Goal: Task Accomplishment & Management: Complete application form

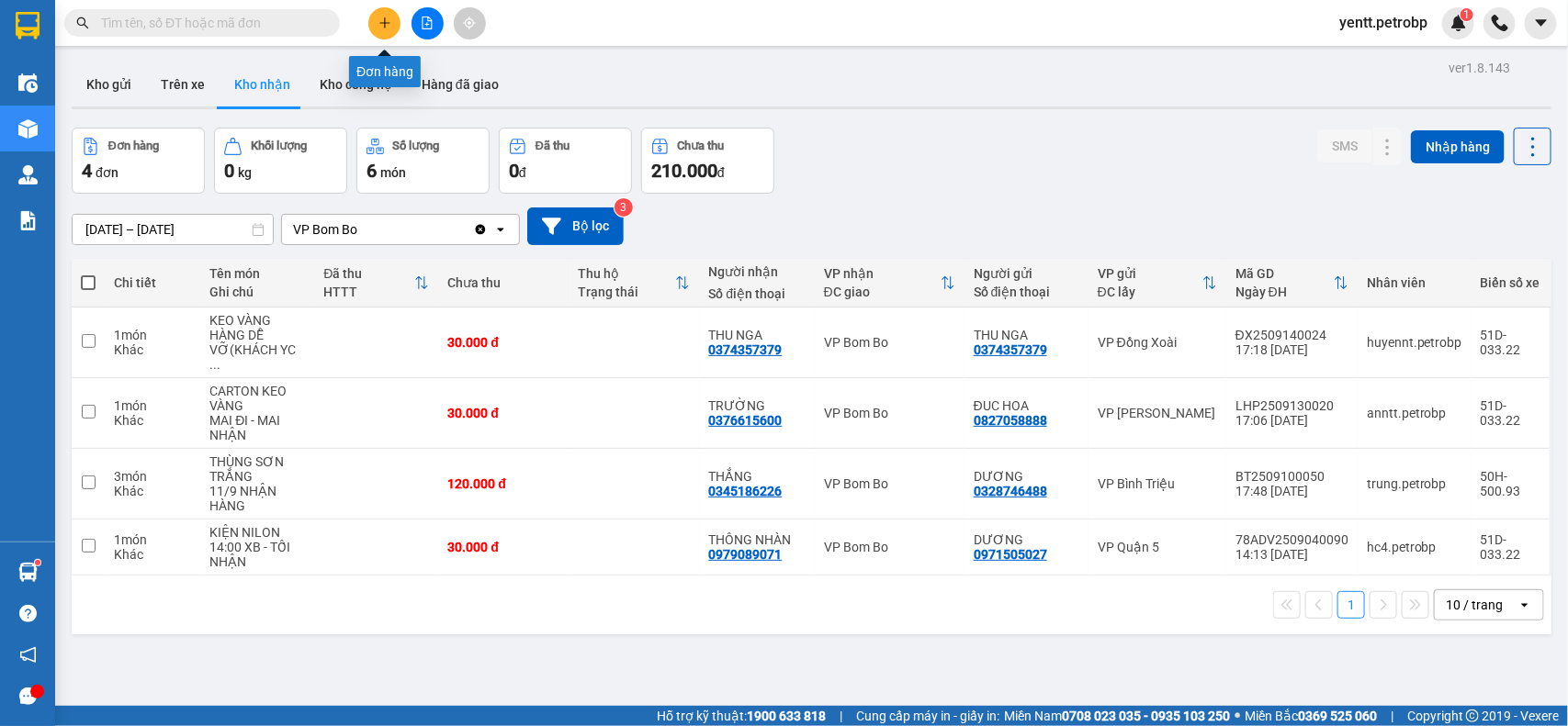
click at [387, 28] on icon "plus" at bounding box center [384, 23] width 13 height 13
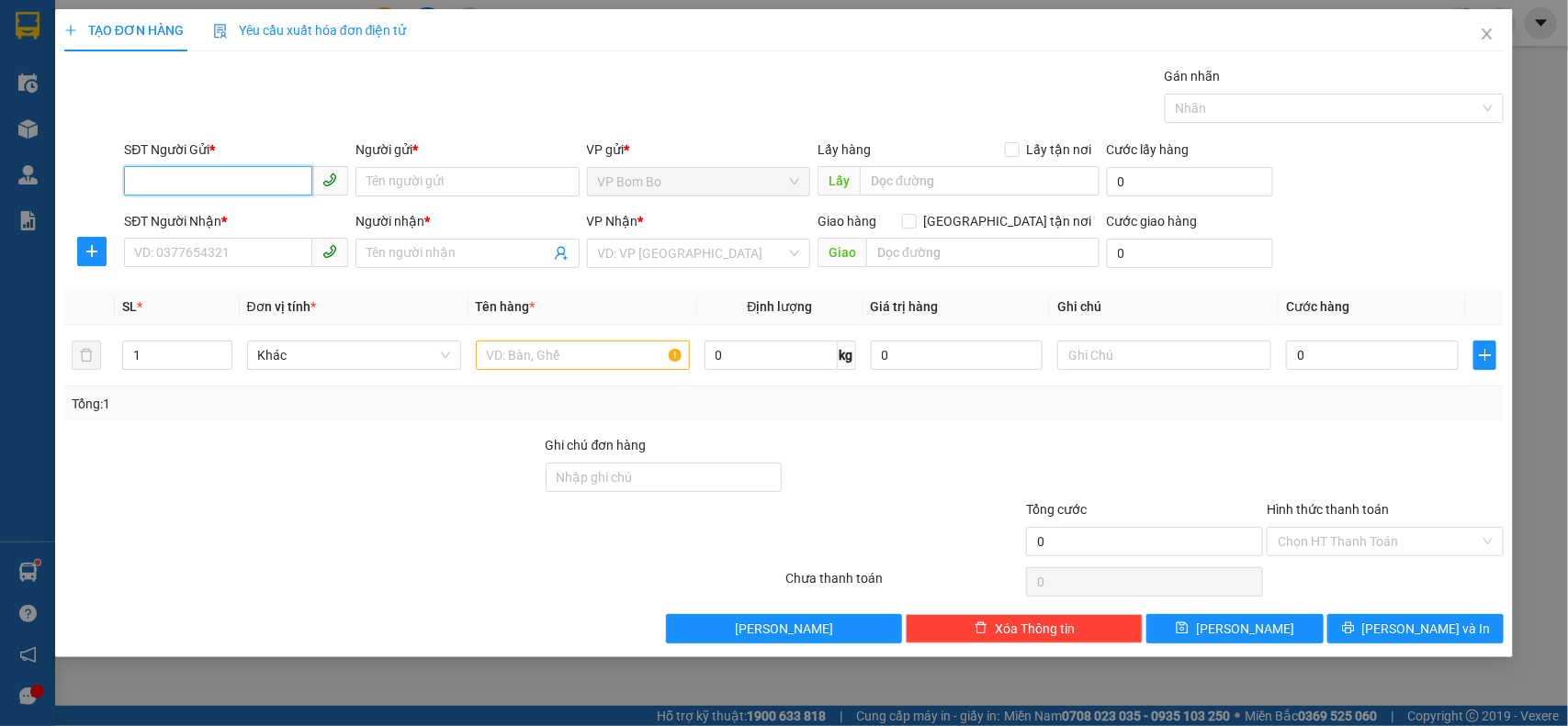
click at [220, 182] on input "SĐT Người Gửi *" at bounding box center [218, 181] width 189 height 30
click at [220, 180] on input "SĐT Người Gửi *" at bounding box center [218, 181] width 189 height 30
type input "0986252324"
click at [271, 213] on div "0986252324 - ĐỒNG" at bounding box center [236, 219] width 202 height 20
type input "ĐỒNG"
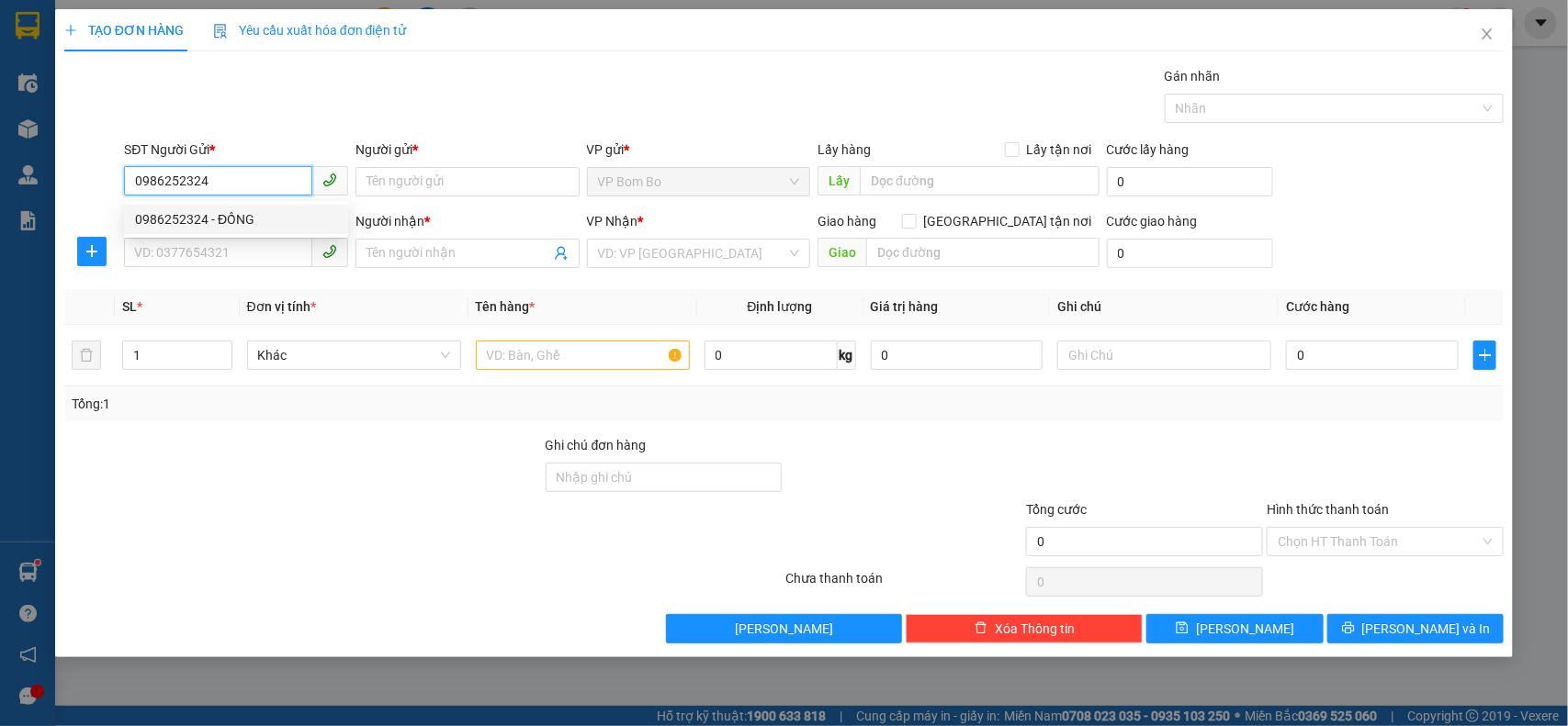
type input "0985651600"
type input "VŨ"
type input "30.000"
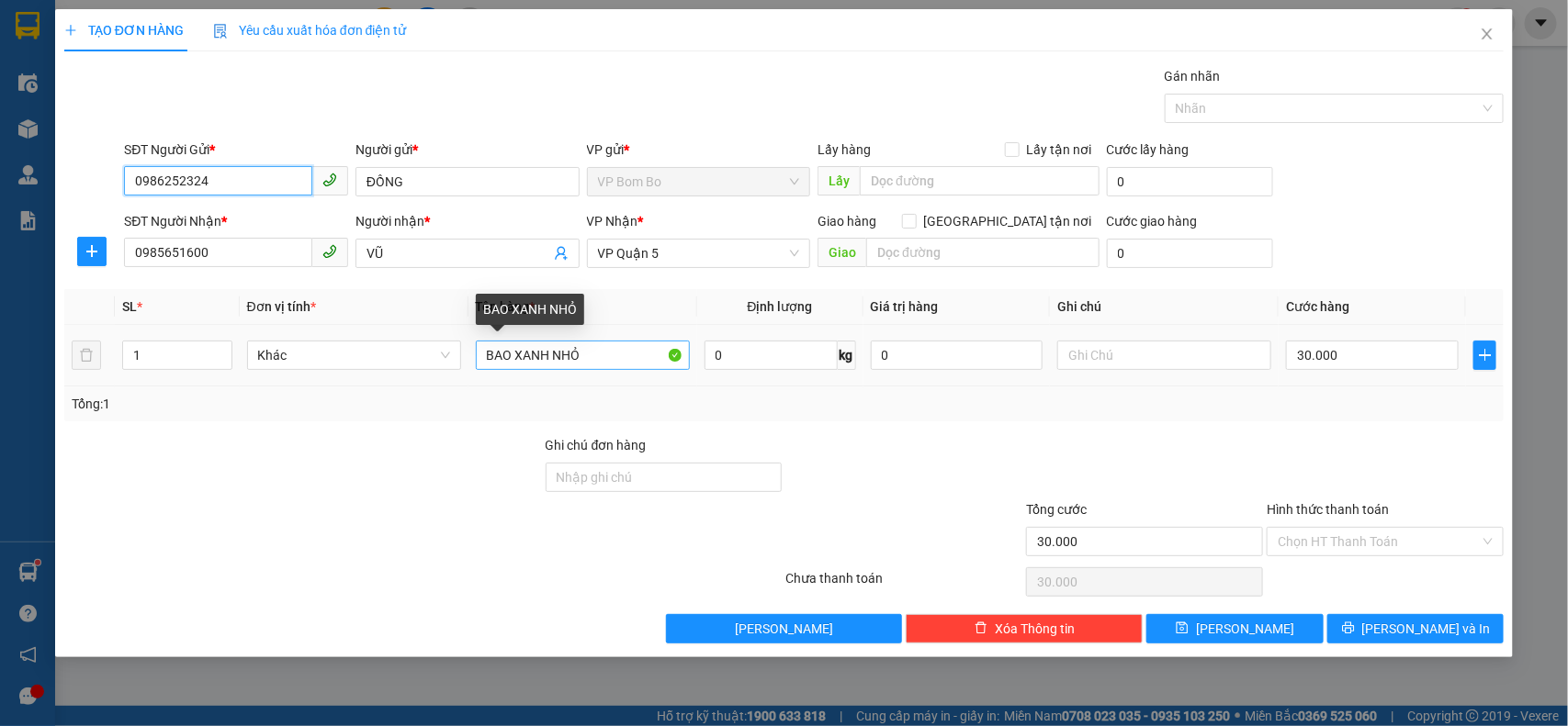
type input "0986252324"
click at [607, 365] on input "BAO XANH NHỎ" at bounding box center [583, 355] width 214 height 30
type input "BAO XANH NHỎ"
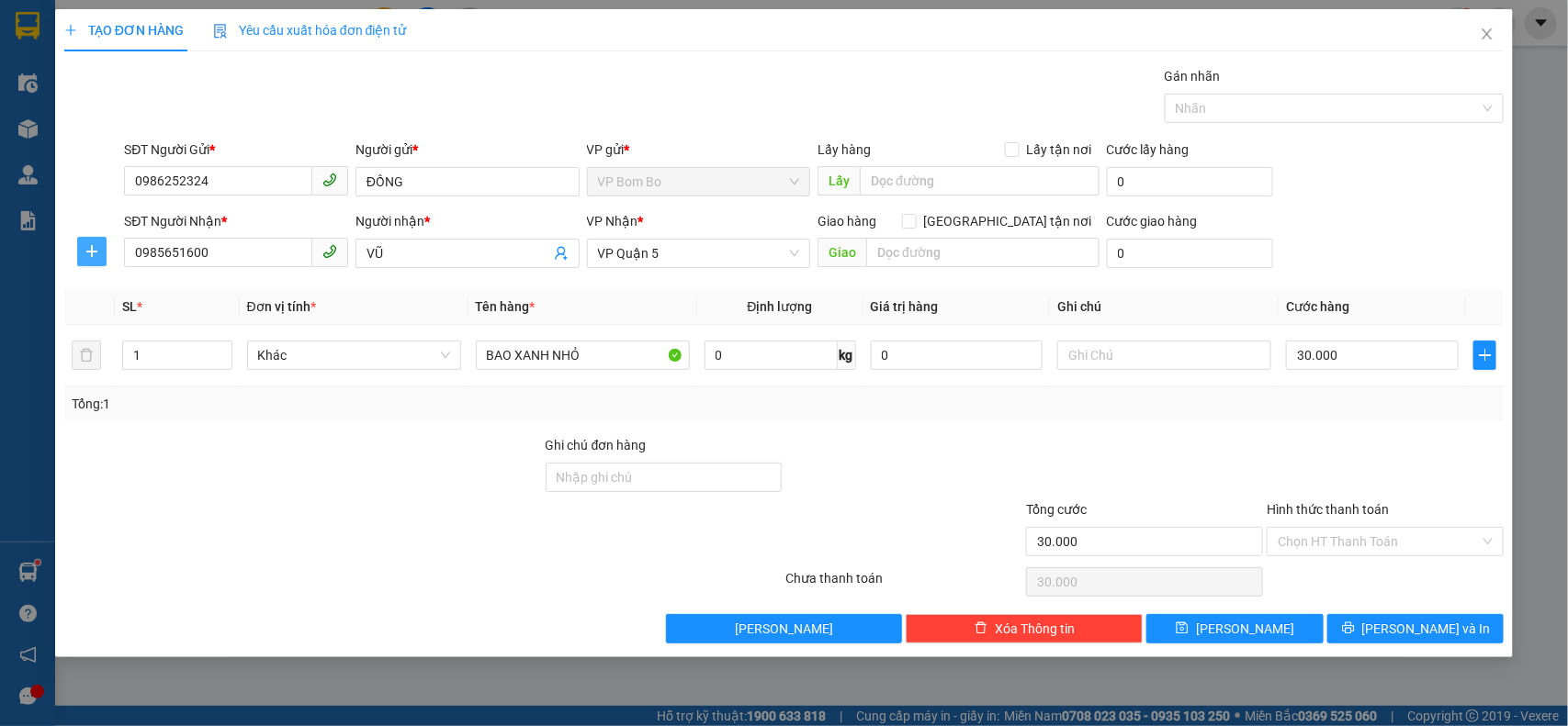
click at [92, 258] on icon "plus" at bounding box center [91, 251] width 15 height 15
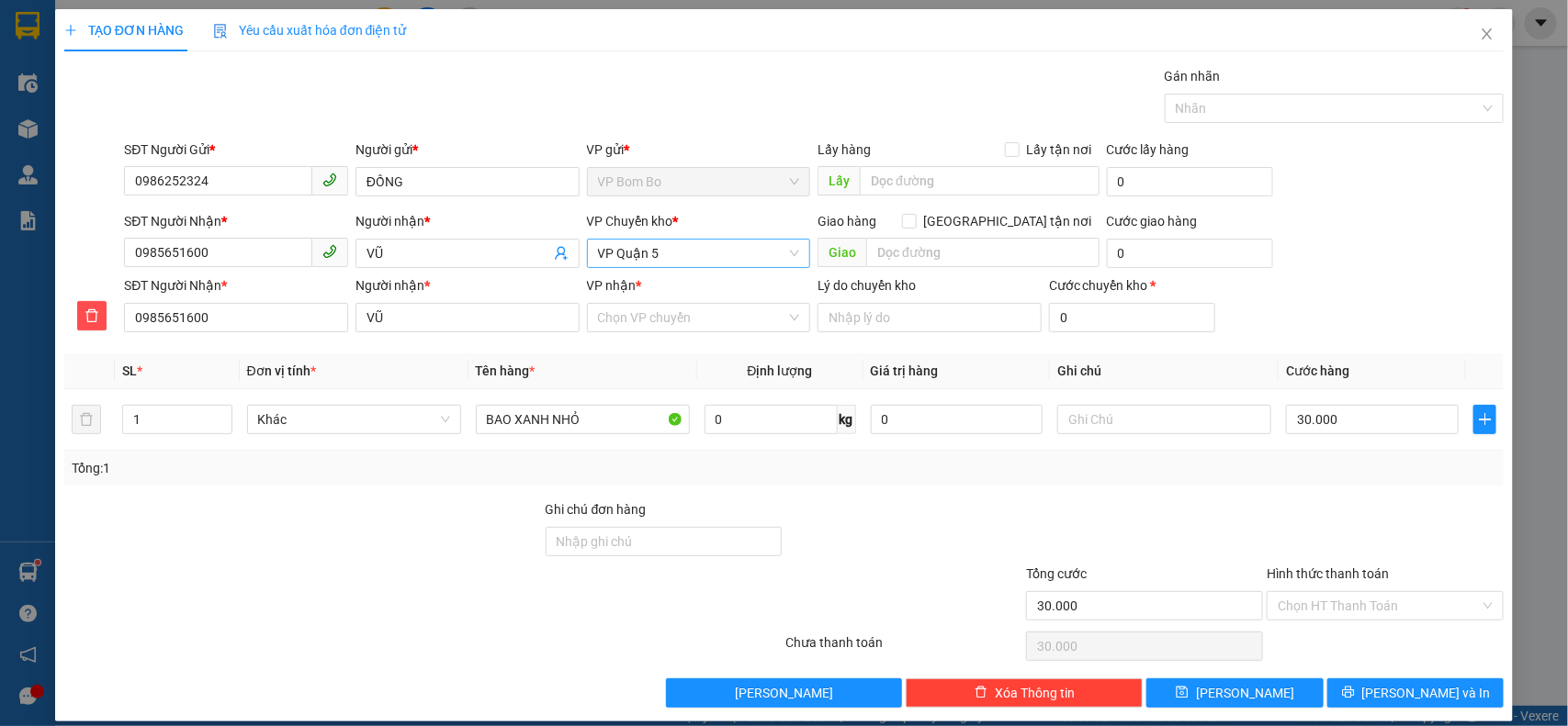
click at [687, 262] on span "VP Quận 5" at bounding box center [699, 254] width 202 height 28
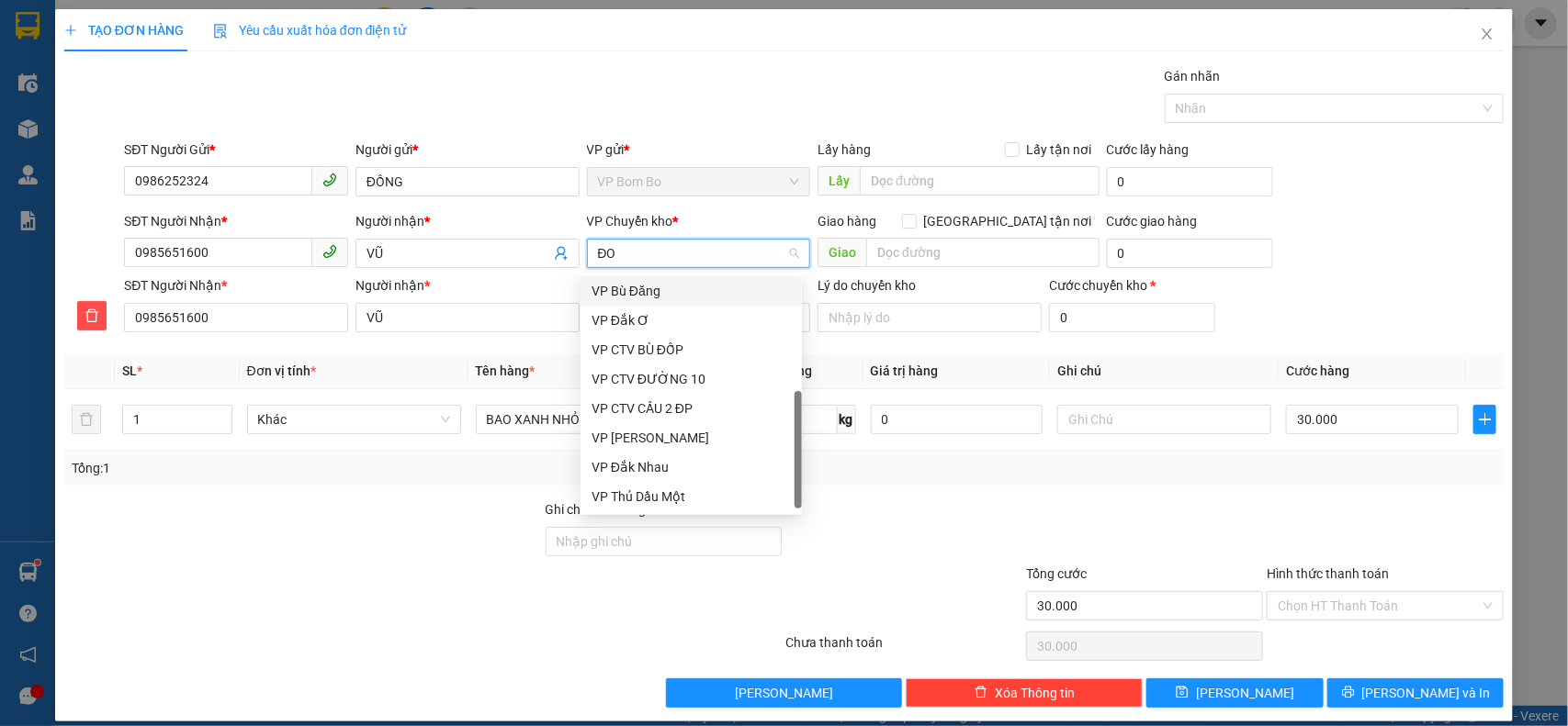
type input "ĐÔ"
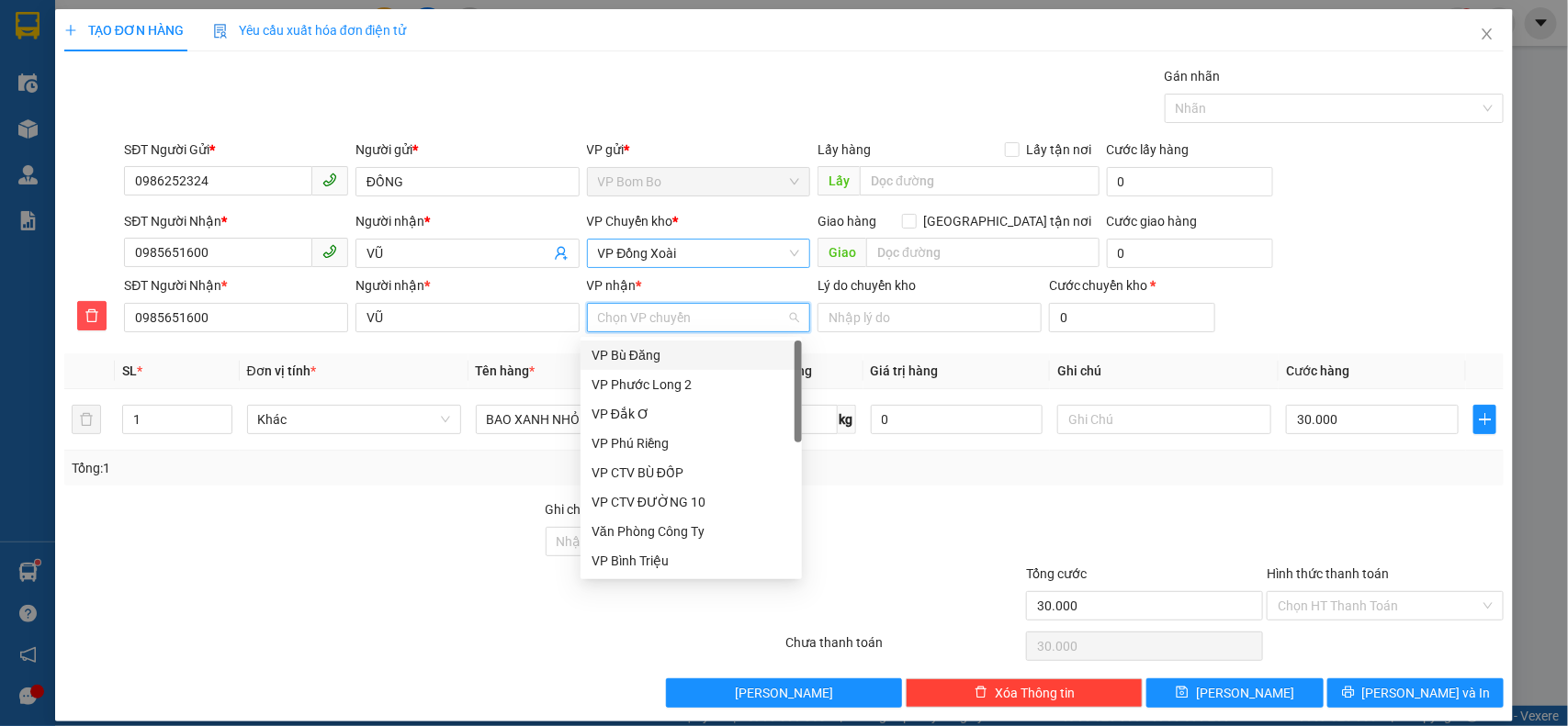
click at [657, 313] on input "VP nhận *" at bounding box center [692, 317] width 190 height 28
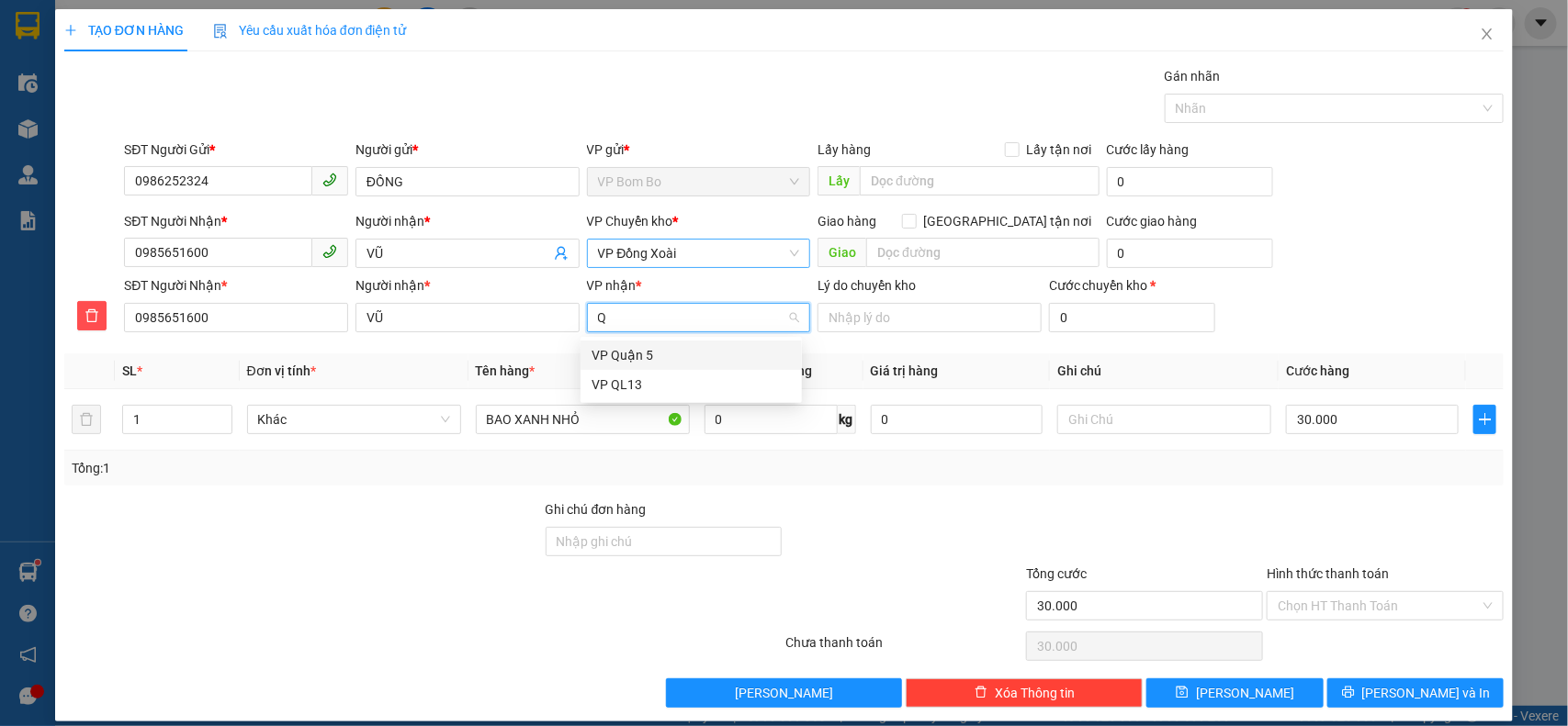
type input "QU"
click at [650, 358] on div "VP Quận 5" at bounding box center [691, 355] width 199 height 20
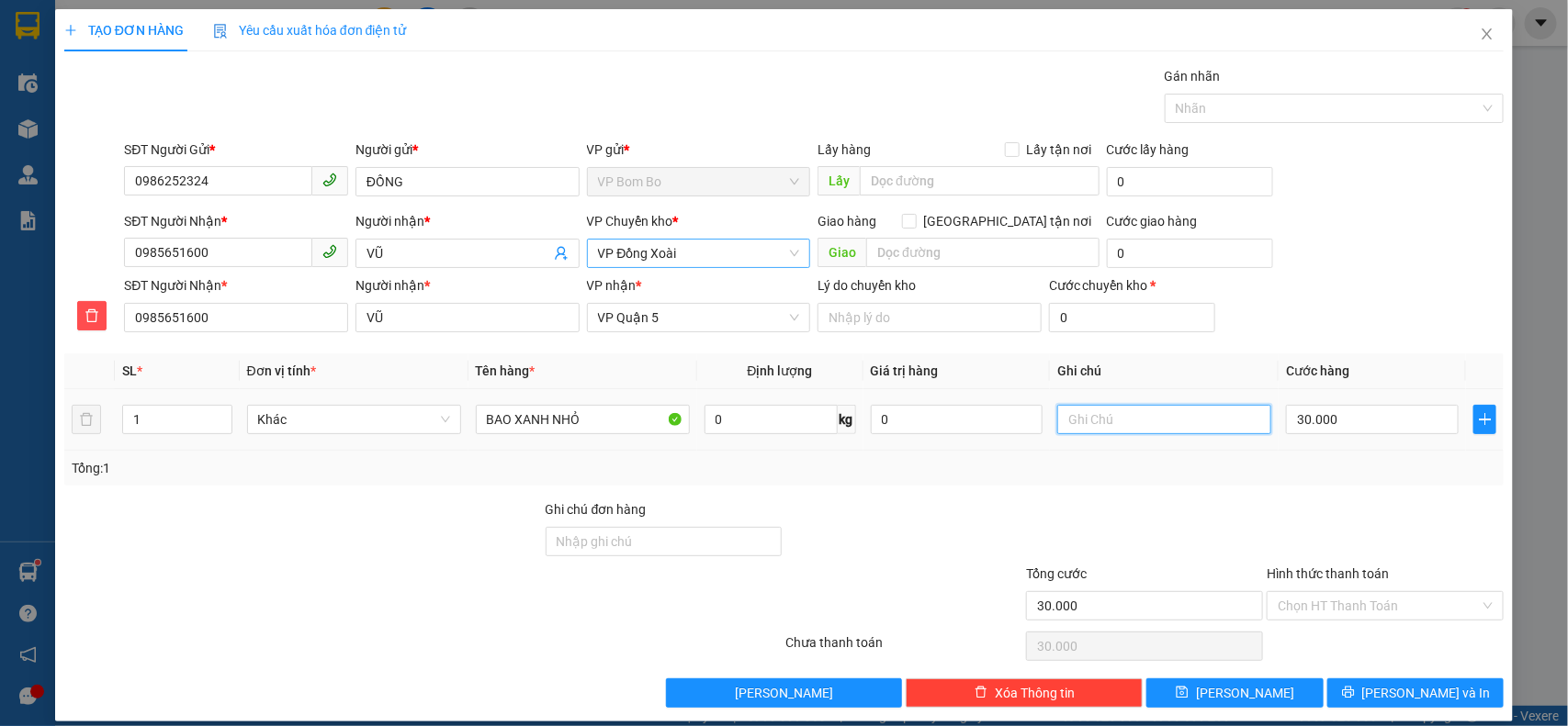
click at [1134, 419] on input "text" at bounding box center [1164, 420] width 214 height 30
type input "1"
click at [1391, 697] on span "[PERSON_NAME] và In" at bounding box center [1426, 692] width 129 height 20
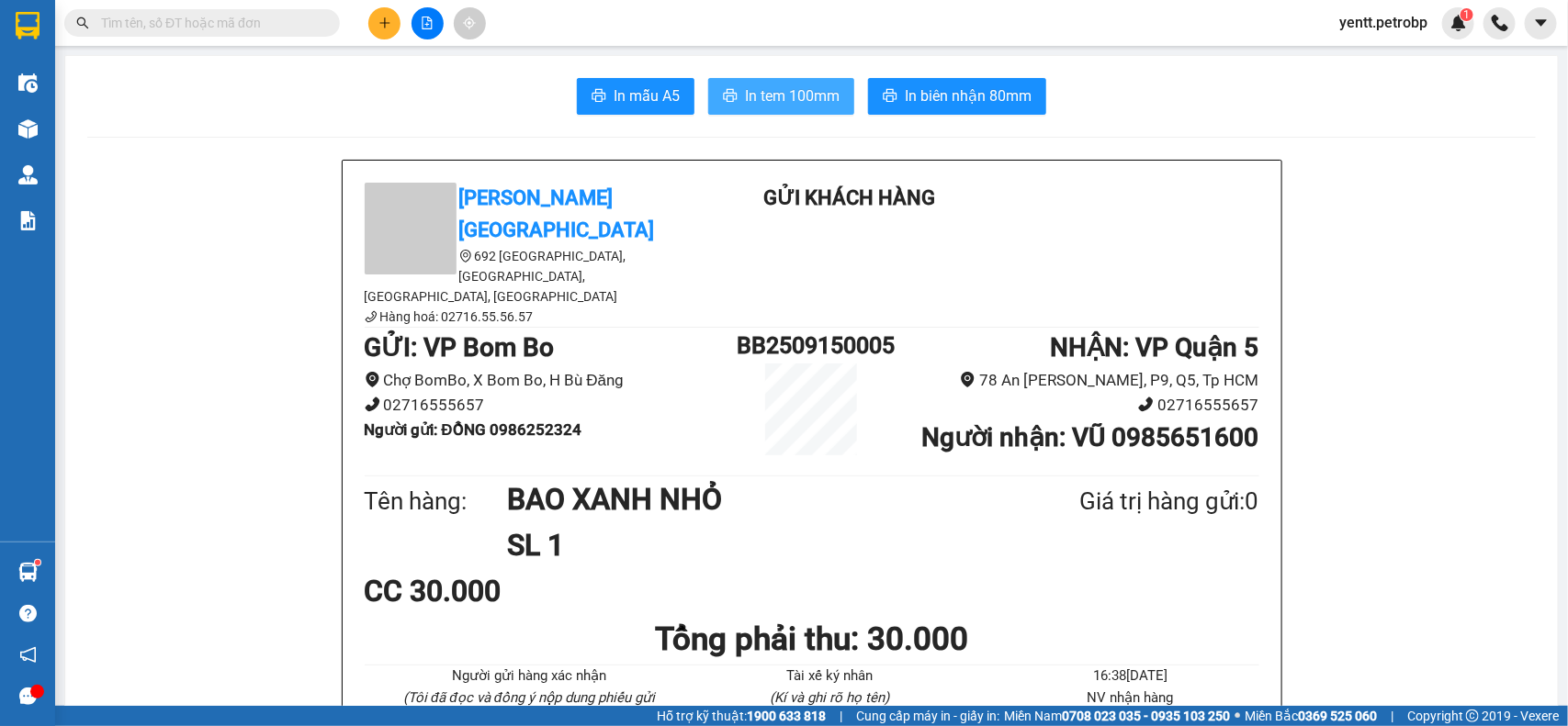
click at [805, 92] on span "In tem 100mm" at bounding box center [791, 95] width 94 height 23
